Goal: Task Accomplishment & Management: Use online tool/utility

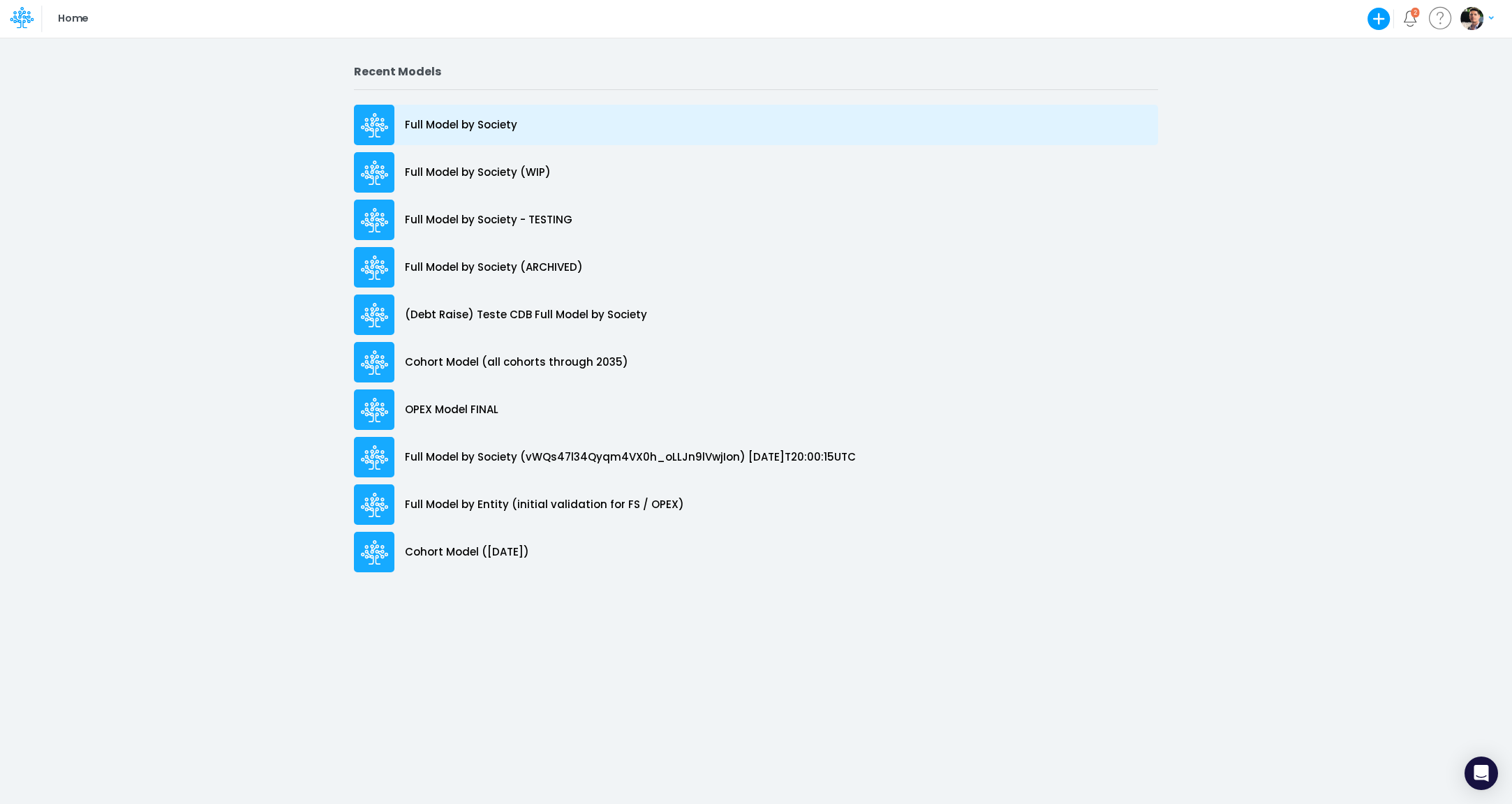
click at [477, 118] on p "Full Model by Society" at bounding box center [461, 125] width 112 height 16
